Goal: Information Seeking & Learning: Learn about a topic

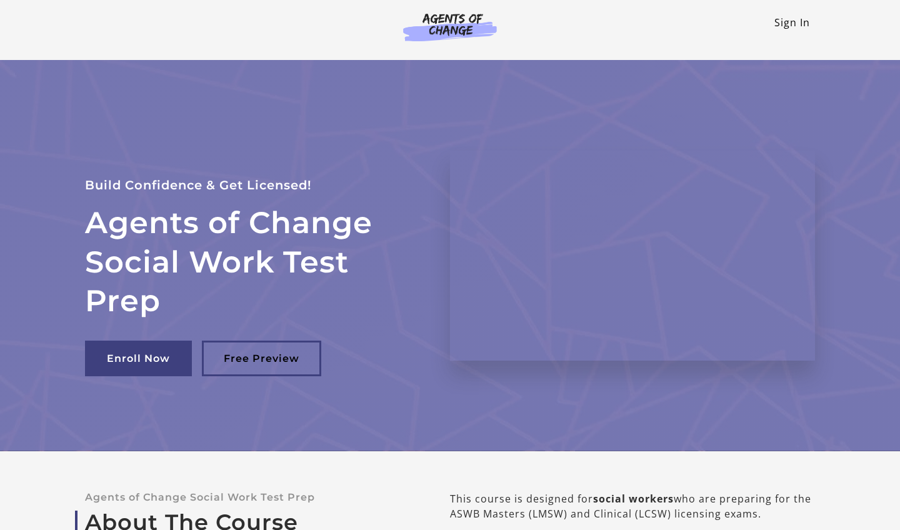
click at [779, 28] on link "Sign In" at bounding box center [792, 23] width 36 height 14
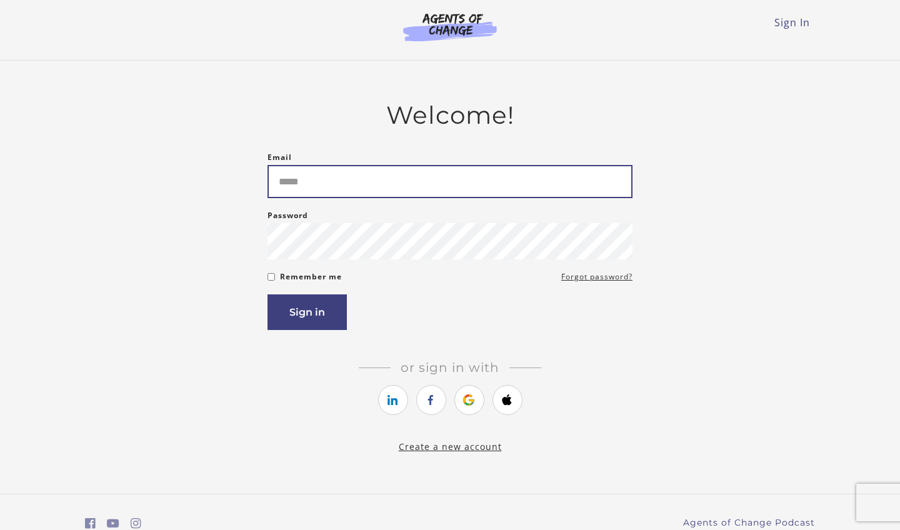
type input "**********"
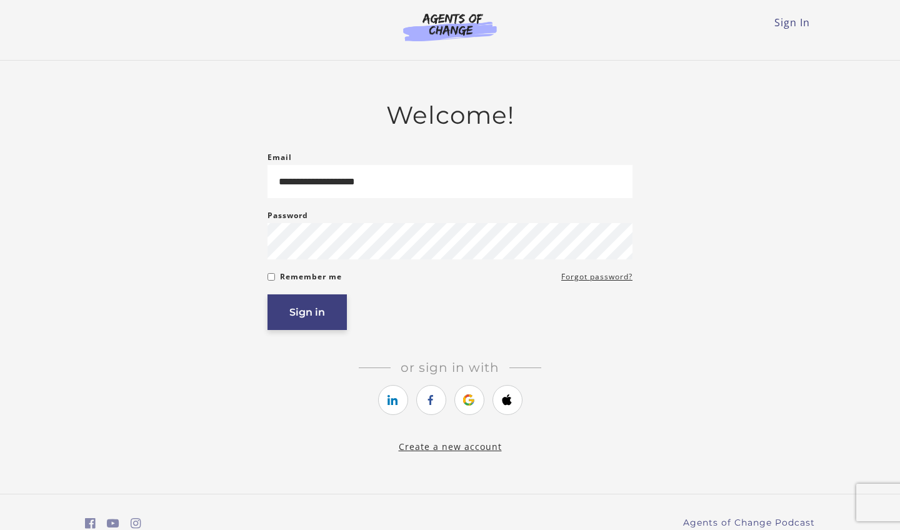
click at [308, 307] on button "Sign in" at bounding box center [307, 312] width 79 height 36
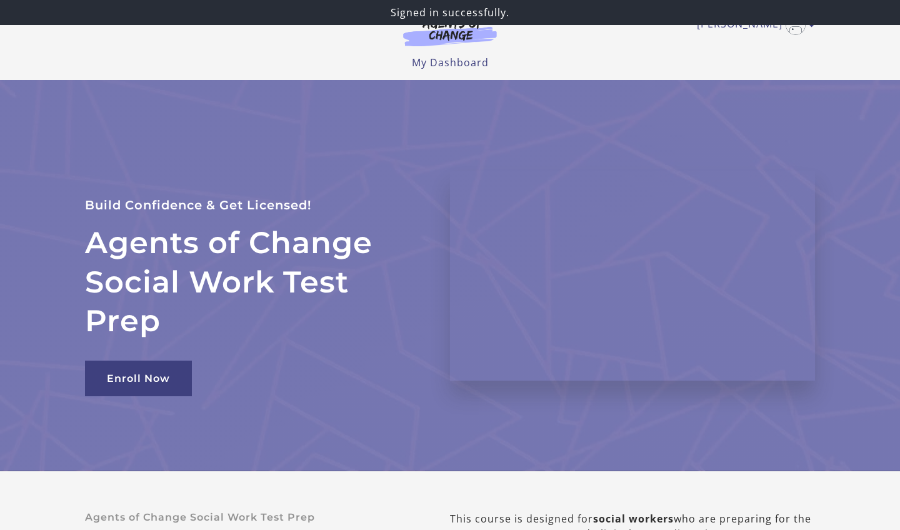
click at [494, 73] on div "[PERSON_NAME] My Account Support Sign Out Toggle menu Menu My Dashboard My Acco…" at bounding box center [450, 40] width 750 height 80
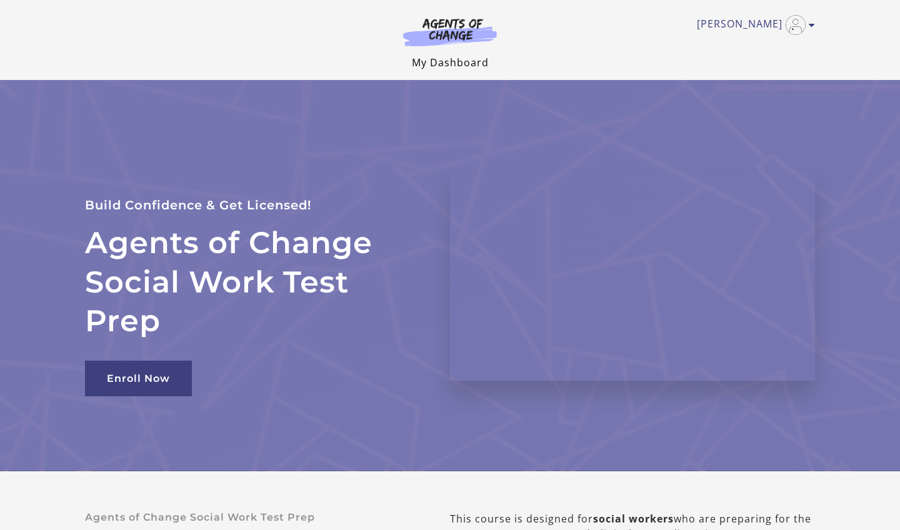
click at [465, 67] on link "My Dashboard" at bounding box center [450, 63] width 77 height 14
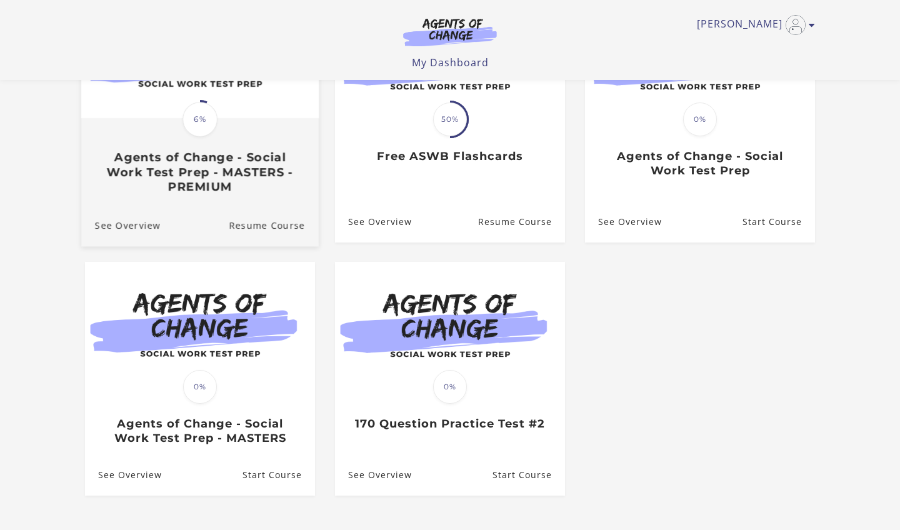
scroll to position [199, 0]
click at [239, 186] on h3 "Agents of Change - Social Work Test Prep - MASTERS - PREMIUM" at bounding box center [200, 173] width 210 height 44
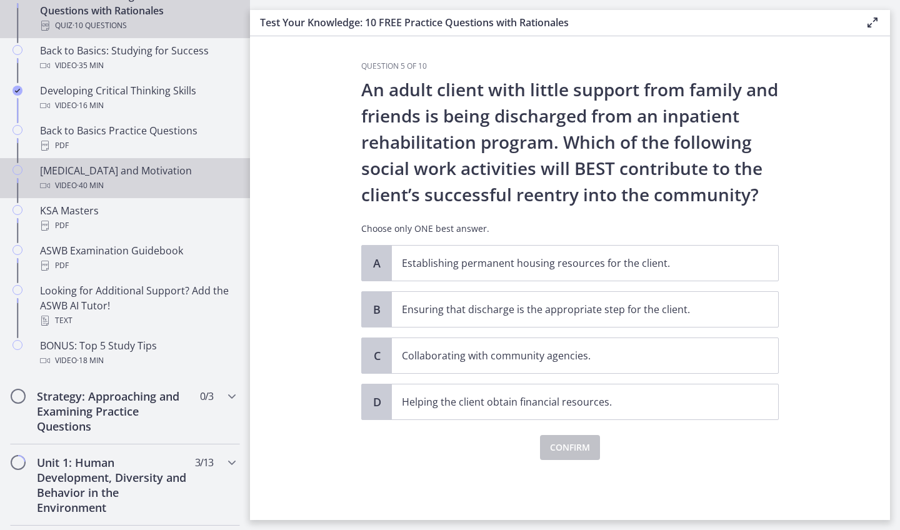
scroll to position [416, 0]
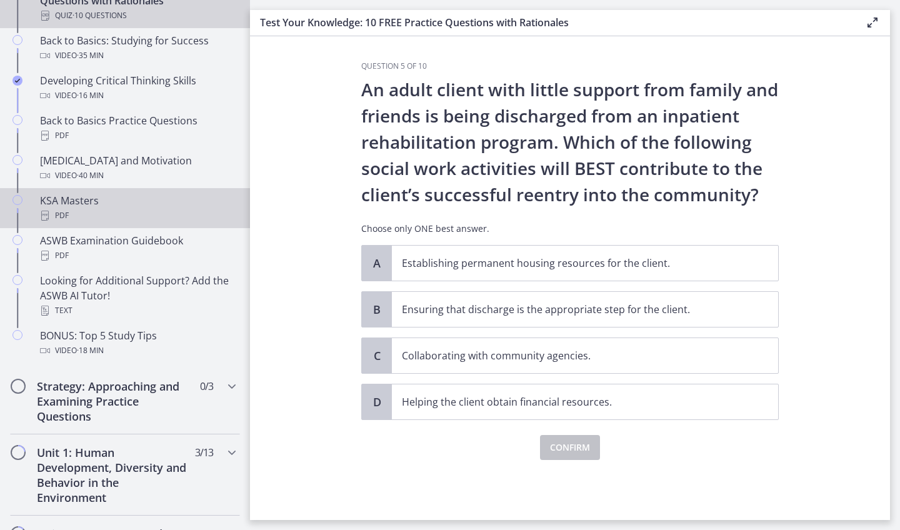
click at [108, 216] on div "PDF" at bounding box center [137, 215] width 195 height 15
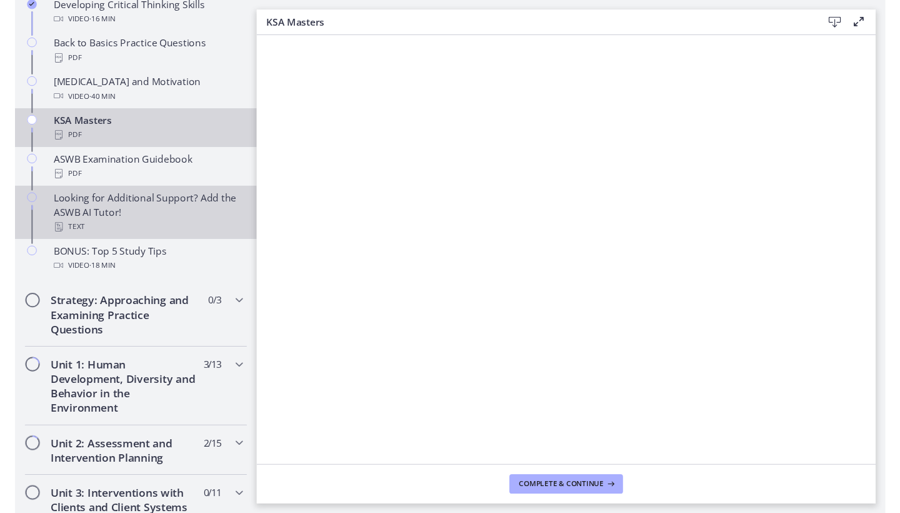
scroll to position [498, 0]
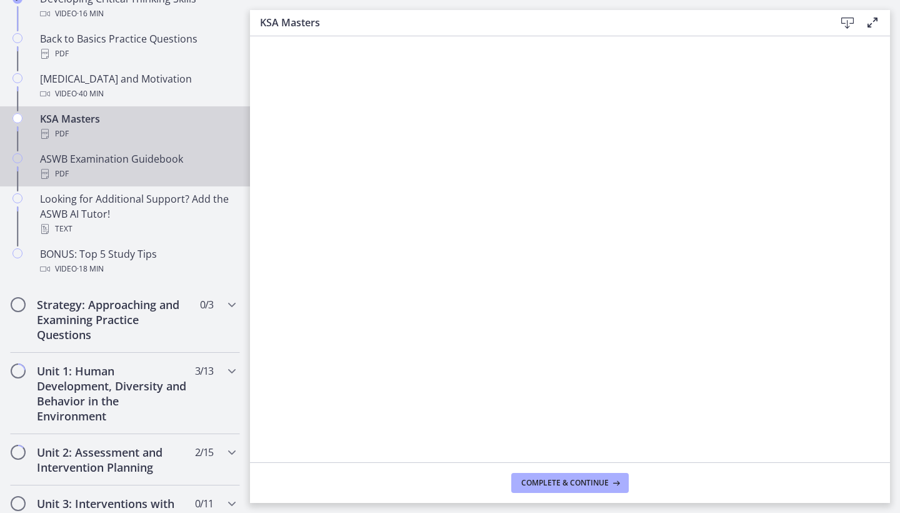
click at [103, 157] on div "ASWB Examination Guidebook PDF" at bounding box center [137, 166] width 195 height 30
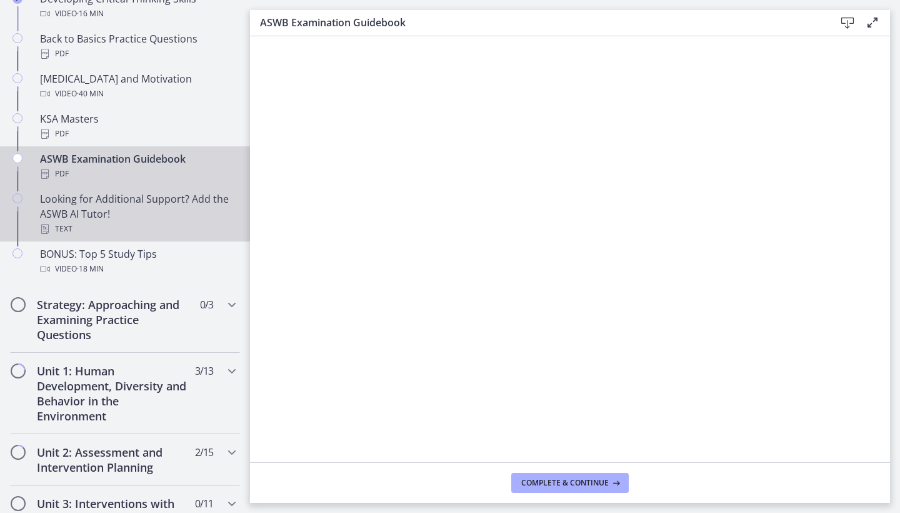
click at [136, 212] on div "Looking for Additional Support? Add the ASWB AI Tutor! Text" at bounding box center [137, 213] width 195 height 45
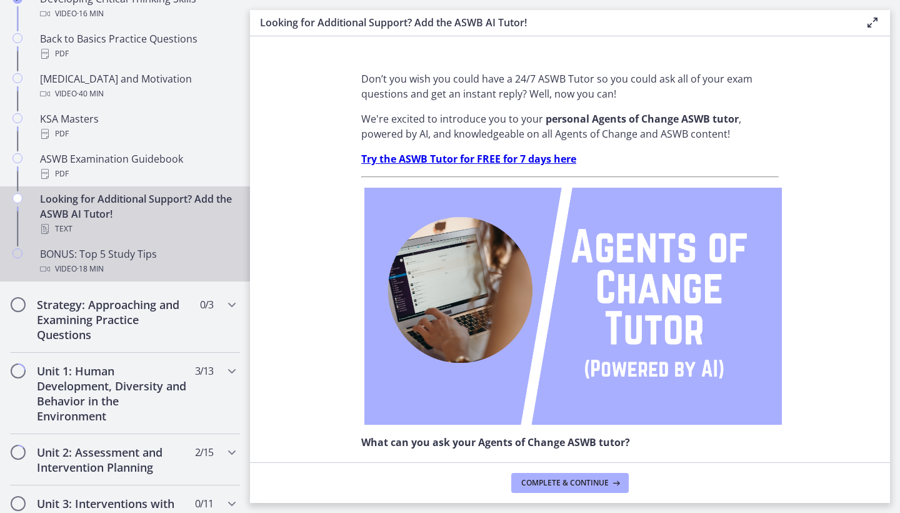
click at [124, 268] on div "Video · 18 min" at bounding box center [137, 268] width 195 height 15
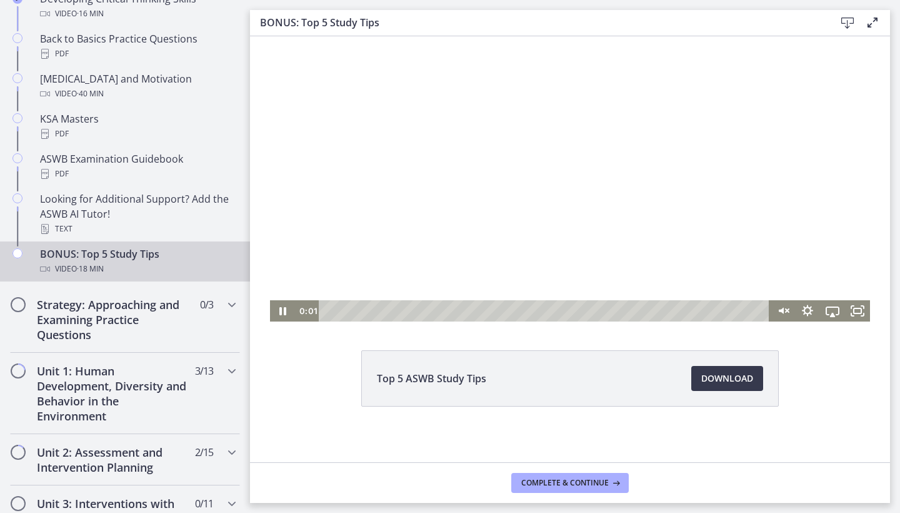
scroll to position [54, 0]
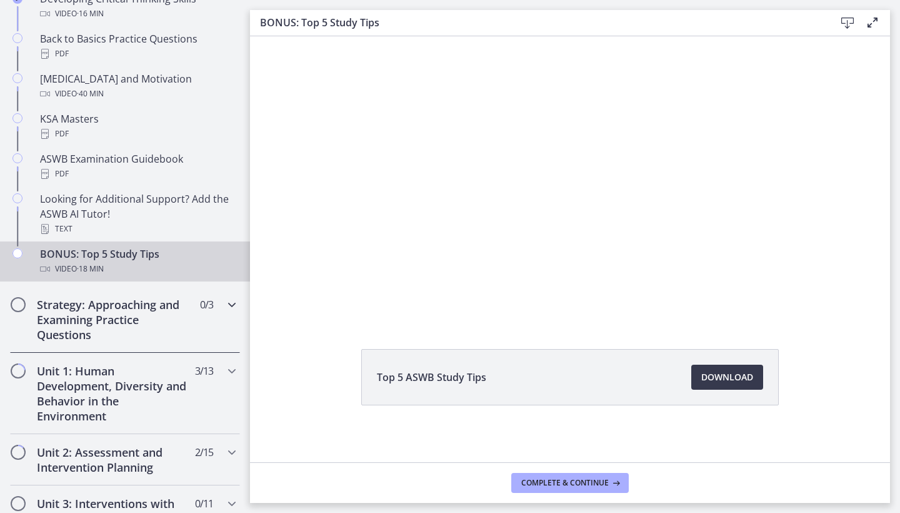
click at [136, 318] on h2 "Strategy: Approaching and Examining Practice Questions" at bounding box center [113, 319] width 153 height 45
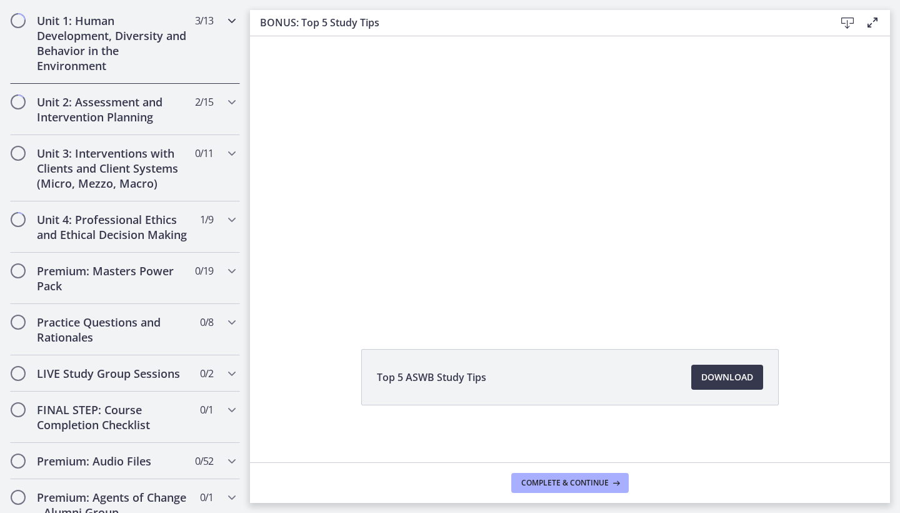
click at [94, 35] on h2 "Unit 1: Human Development, Diversity and Behavior in the Environment" at bounding box center [113, 43] width 153 height 60
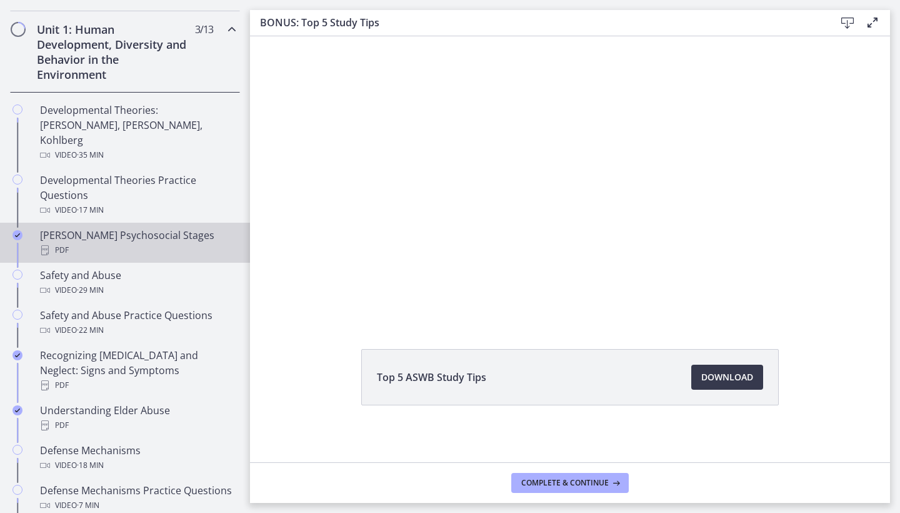
scroll to position [343, 0]
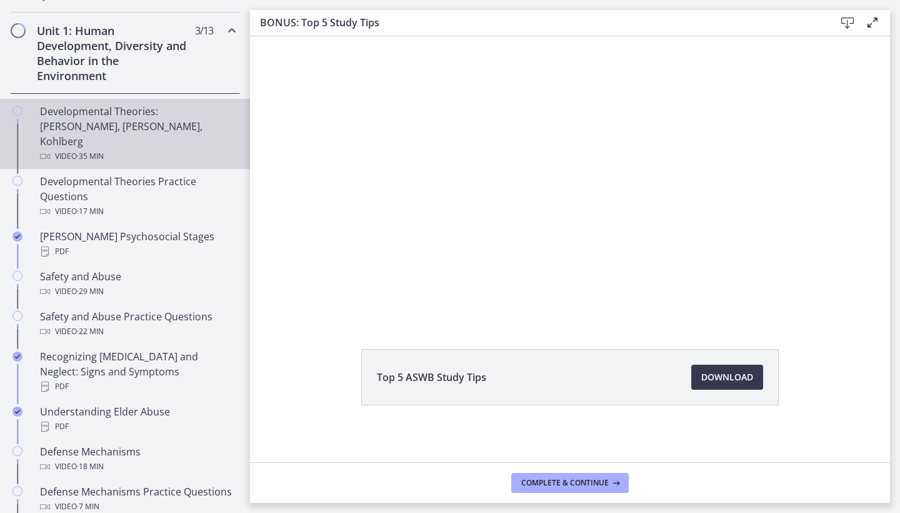
click at [96, 125] on div "Developmental Theories: Erikson, Piaget, Kohlberg Video · 35 min" at bounding box center [137, 134] width 195 height 60
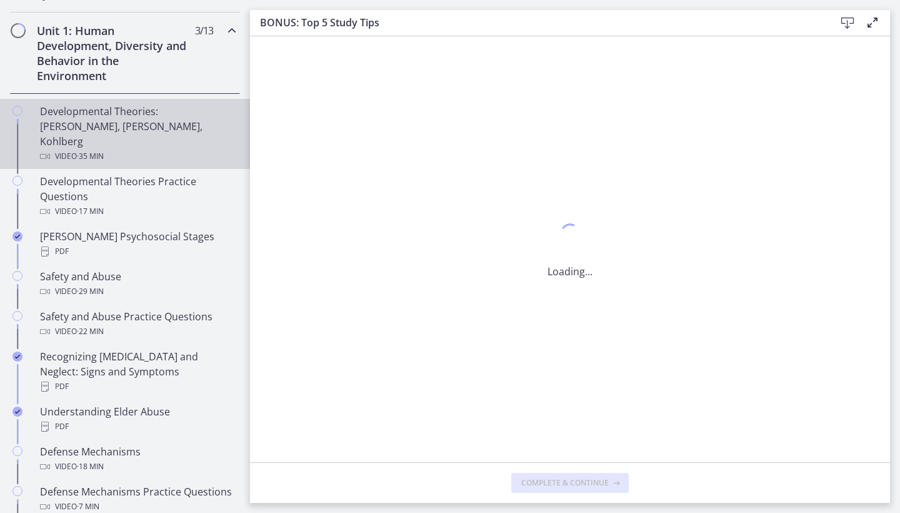
scroll to position [0, 0]
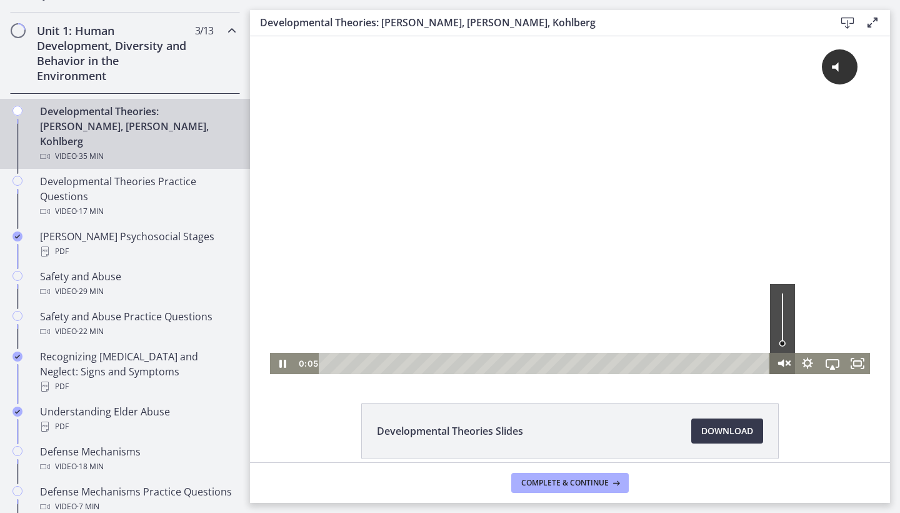
click at [784, 362] on icon "Unmute" at bounding box center [783, 364] width 30 height 26
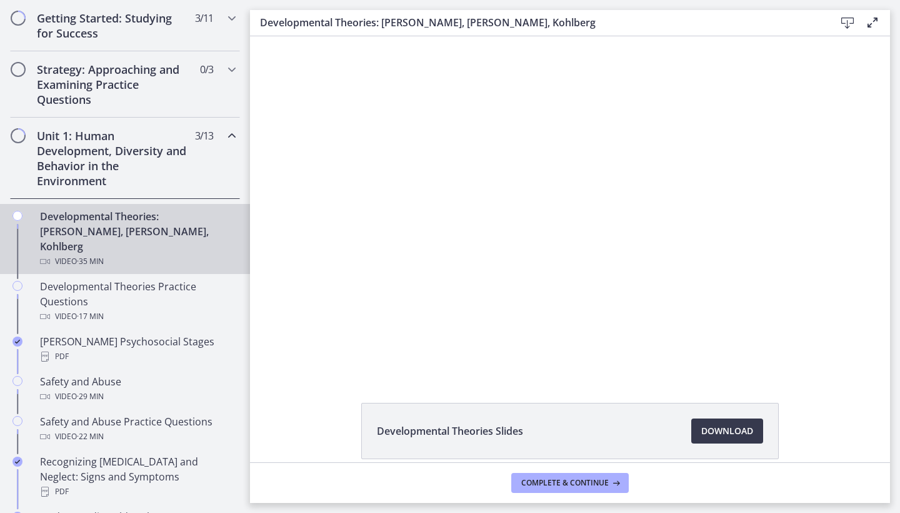
scroll to position [233, 0]
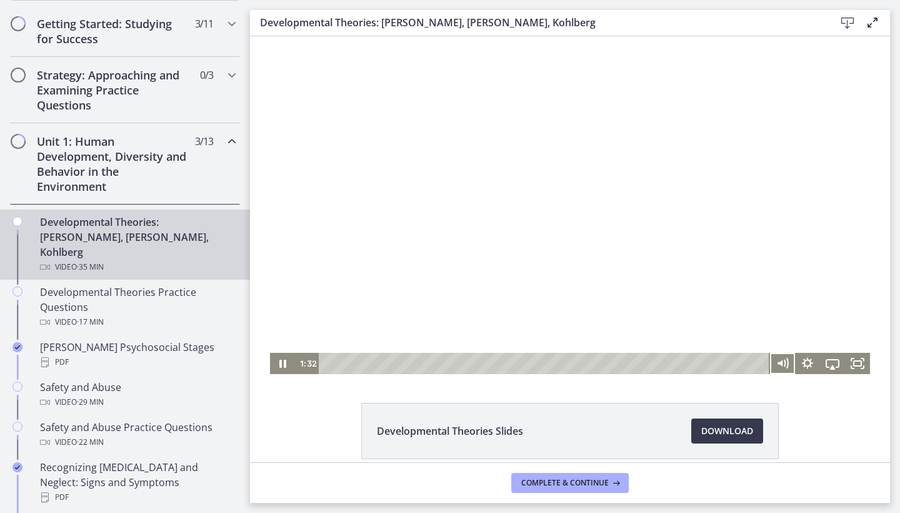
click at [493, 249] on div at bounding box center [570, 205] width 600 height 338
click at [606, 219] on div at bounding box center [570, 205] width 600 height 338
click at [365, 289] on div at bounding box center [570, 205] width 600 height 338
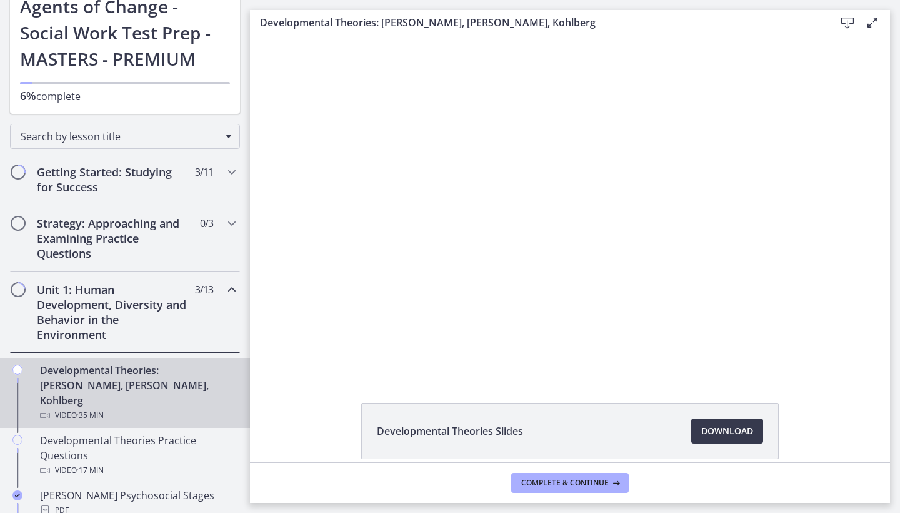
scroll to position [83, 0]
